Goal: Transaction & Acquisition: Purchase product/service

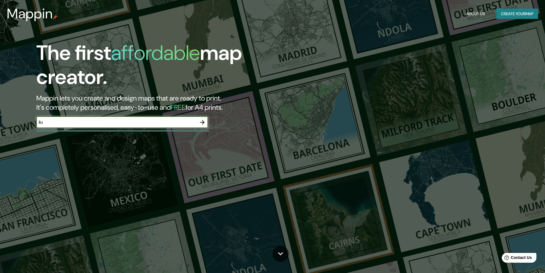
type input "ilo"
click at [201, 124] on icon "button" at bounding box center [202, 122] width 7 height 7
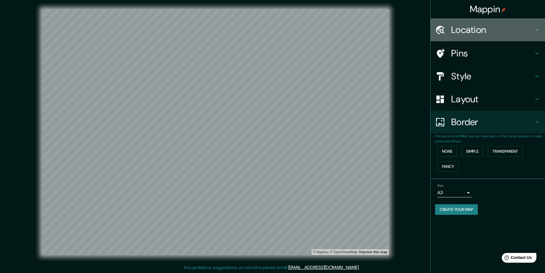
click at [482, 28] on h4 "Location" at bounding box center [492, 29] width 82 height 11
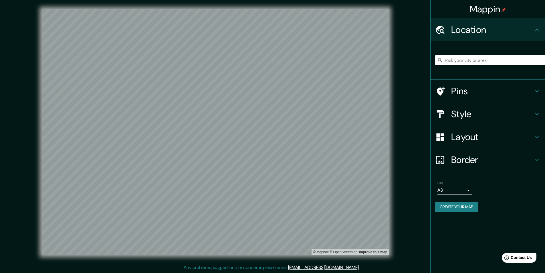
click at [464, 61] on input "Pick your city or area" at bounding box center [490, 60] width 110 height 10
type input "Ilo, Departamento de Moquegua, [GEOGRAPHIC_DATA]"
click at [478, 115] on h4 "Style" at bounding box center [492, 113] width 82 height 11
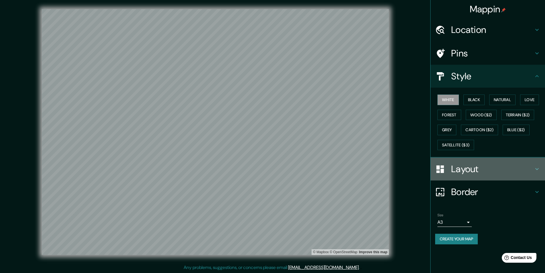
click at [464, 168] on h4 "Layout" at bounding box center [492, 168] width 82 height 11
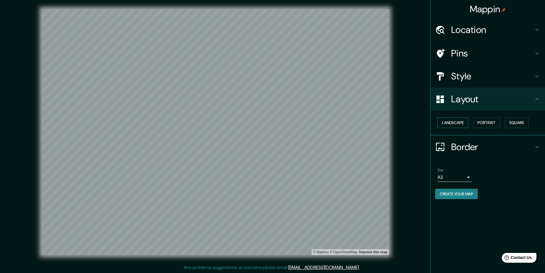
click at [463, 123] on button "Landscape" at bounding box center [452, 122] width 31 height 11
click at [490, 127] on button "Portrait" at bounding box center [486, 122] width 27 height 11
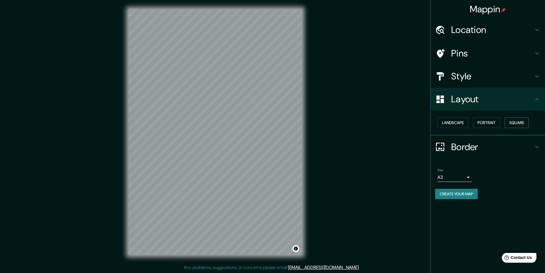
click at [517, 126] on button "Square" at bounding box center [516, 122] width 24 height 11
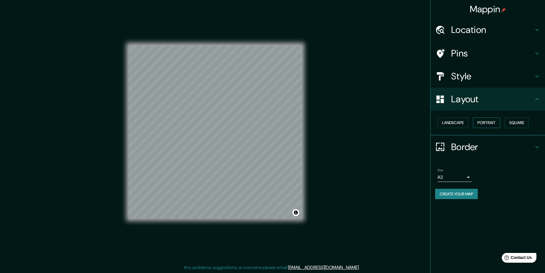
click at [486, 123] on button "Portrait" at bounding box center [486, 122] width 27 height 11
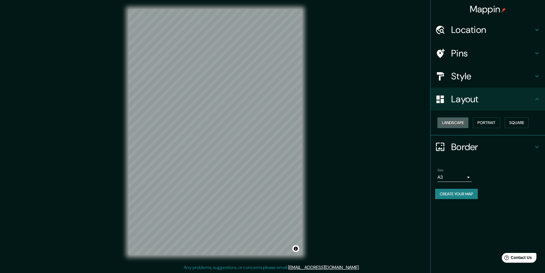
click at [449, 120] on button "Landscape" at bounding box center [452, 122] width 31 height 11
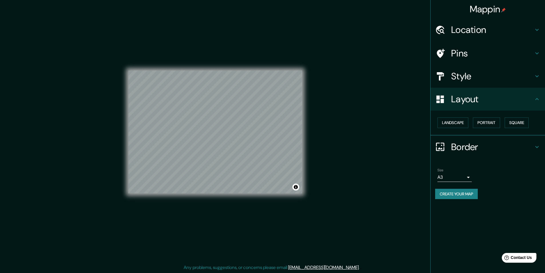
click at [470, 127] on div "Landscape [GEOGRAPHIC_DATA]" at bounding box center [490, 122] width 110 height 15
click at [486, 126] on button "Portrait" at bounding box center [486, 122] width 27 height 11
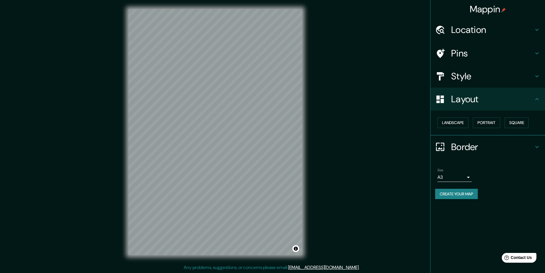
click at [476, 76] on h4 "Style" at bounding box center [492, 75] width 82 height 11
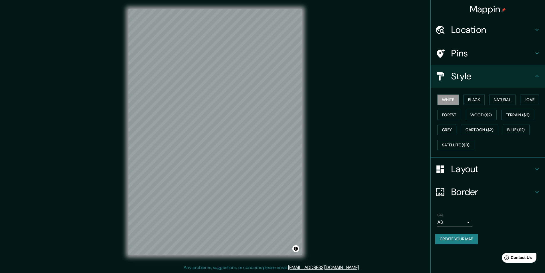
click at [481, 72] on h4 "Style" at bounding box center [492, 75] width 82 height 11
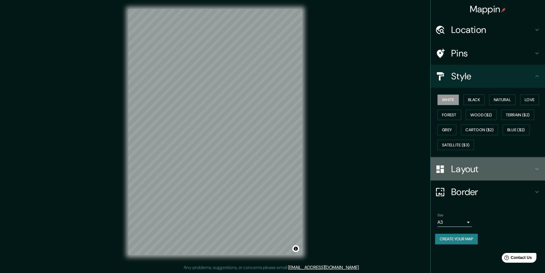
click at [476, 170] on h4 "Layout" at bounding box center [492, 168] width 82 height 11
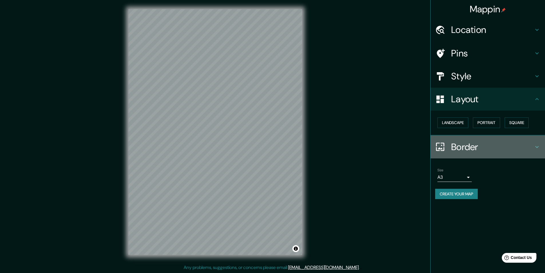
click at [458, 150] on h4 "Border" at bounding box center [492, 146] width 82 height 11
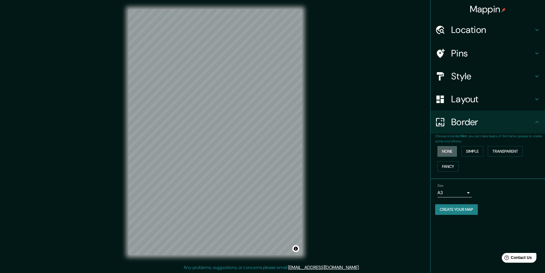
click at [452, 148] on button "None" at bounding box center [446, 151] width 19 height 11
click at [472, 149] on button "Simple" at bounding box center [472, 151] width 22 height 11
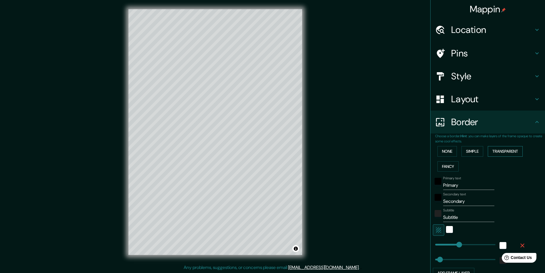
click at [498, 151] on button "Transparent" at bounding box center [505, 151] width 35 height 11
click at [467, 150] on button "Simple" at bounding box center [472, 151] width 22 height 11
click at [449, 150] on button "None" at bounding box center [446, 151] width 19 height 11
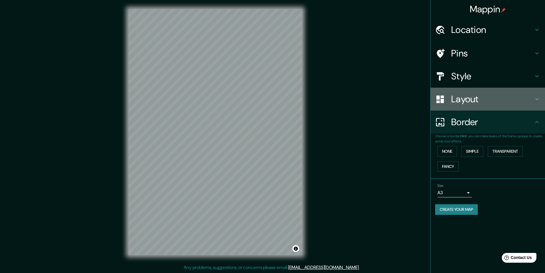
click at [460, 102] on h4 "Layout" at bounding box center [492, 98] width 82 height 11
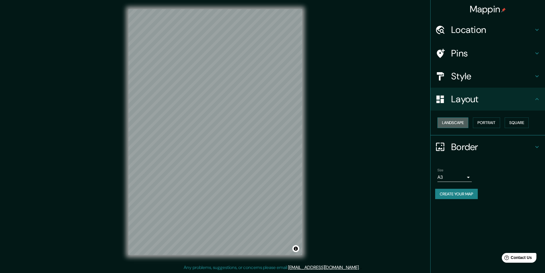
click at [455, 120] on button "Landscape" at bounding box center [452, 122] width 31 height 11
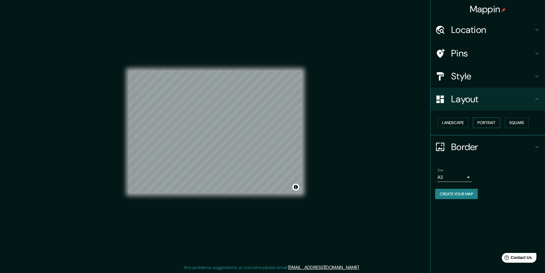
click at [486, 125] on button "Portrait" at bounding box center [486, 122] width 27 height 11
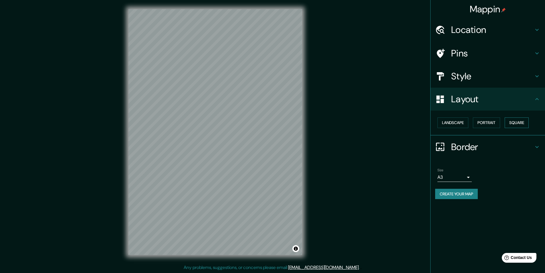
click at [517, 123] on button "Square" at bounding box center [516, 122] width 24 height 11
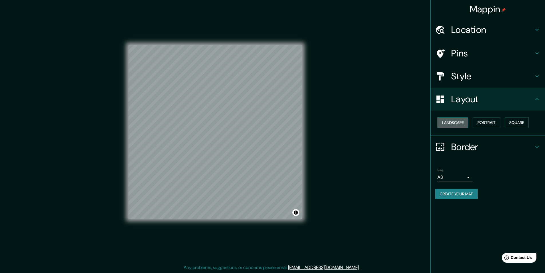
click at [459, 120] on button "Landscape" at bounding box center [452, 122] width 31 height 11
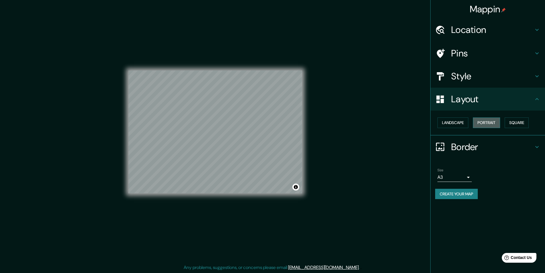
click at [489, 125] on button "Portrait" at bounding box center [486, 122] width 27 height 11
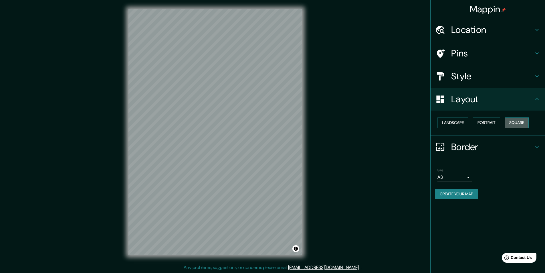
click at [517, 123] on button "Square" at bounding box center [516, 122] width 24 height 11
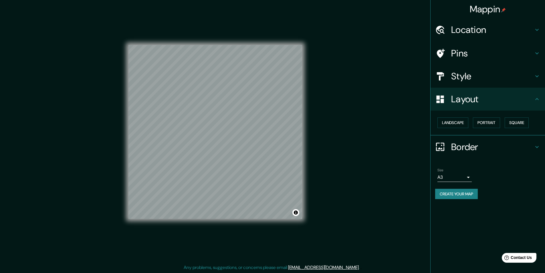
click at [453, 117] on div "Landscape [GEOGRAPHIC_DATA]" at bounding box center [490, 122] width 110 height 15
click at [450, 123] on button "Landscape" at bounding box center [452, 122] width 31 height 11
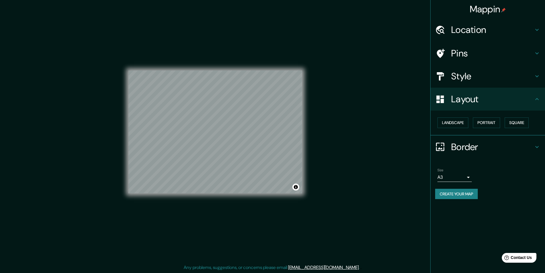
click at [473, 75] on h4 "Style" at bounding box center [492, 75] width 82 height 11
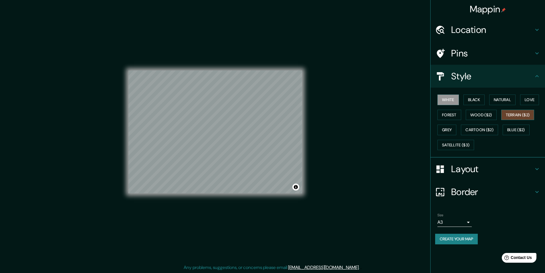
click at [513, 113] on button "Terrain ($2)" at bounding box center [517, 115] width 33 height 11
click at [451, 114] on button "Forest" at bounding box center [449, 115] width 24 height 11
click at [449, 125] on button "Grey" at bounding box center [446, 129] width 19 height 11
click at [476, 113] on button "Wood ($2)" at bounding box center [481, 115] width 31 height 11
click at [479, 98] on button "Black" at bounding box center [473, 99] width 21 height 11
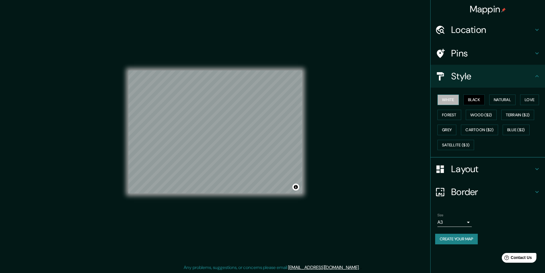
click at [449, 99] on button "White" at bounding box center [447, 99] width 21 height 11
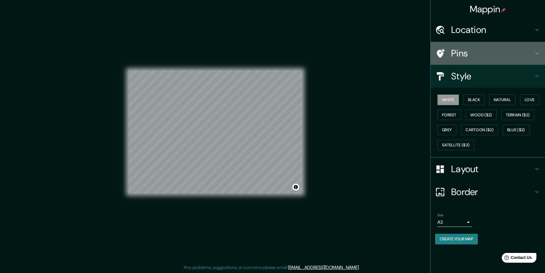
click at [464, 53] on h4 "Pins" at bounding box center [492, 52] width 82 height 11
